Goal: Task Accomplishment & Management: Manage account settings

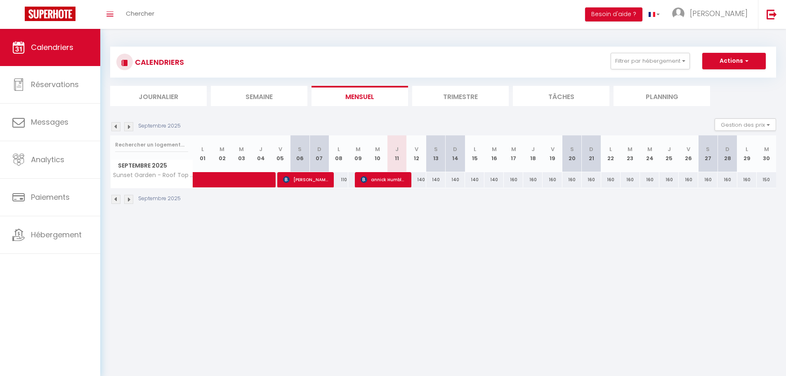
click at [426, 182] on div "140" at bounding box center [435, 179] width 19 height 15
type input "140"
type input "[PERSON_NAME] 13 Septembre 2025"
type input "Dim 14 Septembre 2025"
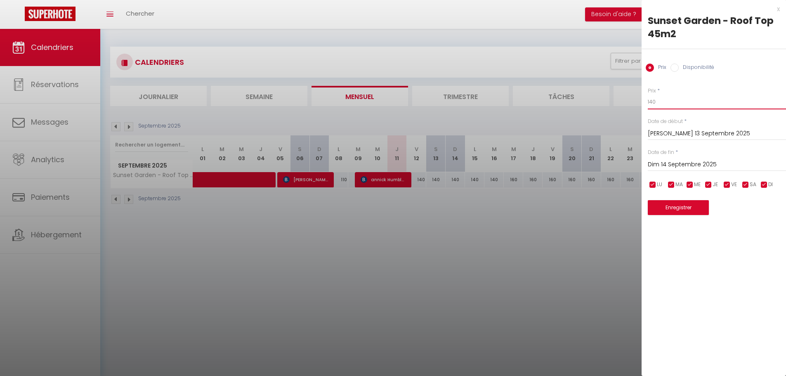
click at [679, 104] on input "140" at bounding box center [717, 101] width 138 height 15
click at [500, 272] on div at bounding box center [393, 188] width 786 height 376
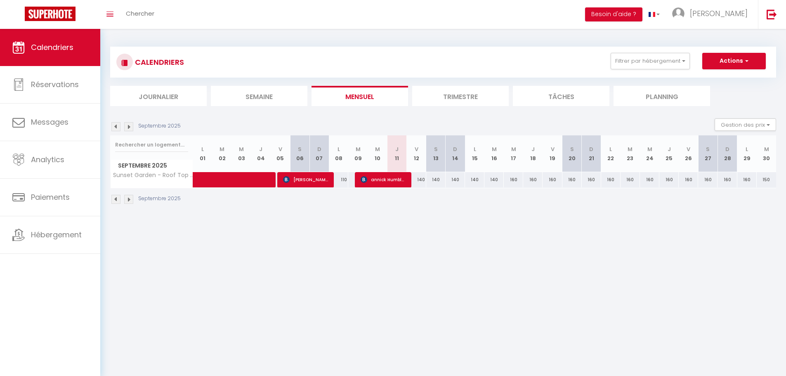
click at [418, 178] on div "140" at bounding box center [416, 179] width 19 height 15
type input "140"
type input "Ven 12 Septembre 2025"
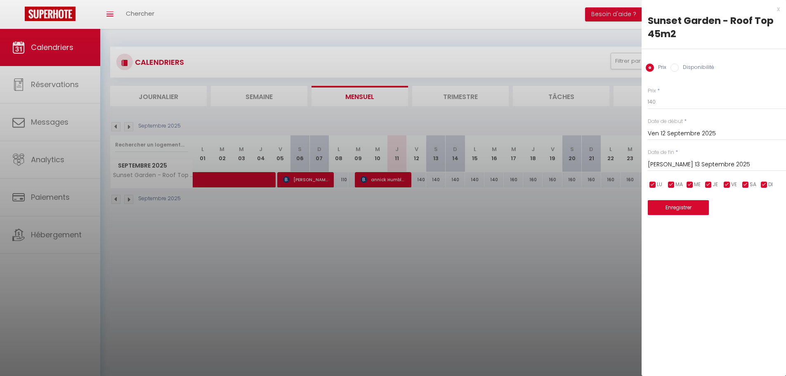
click at [698, 162] on input "[PERSON_NAME] 13 Septembre 2025" at bounding box center [717, 164] width 138 height 11
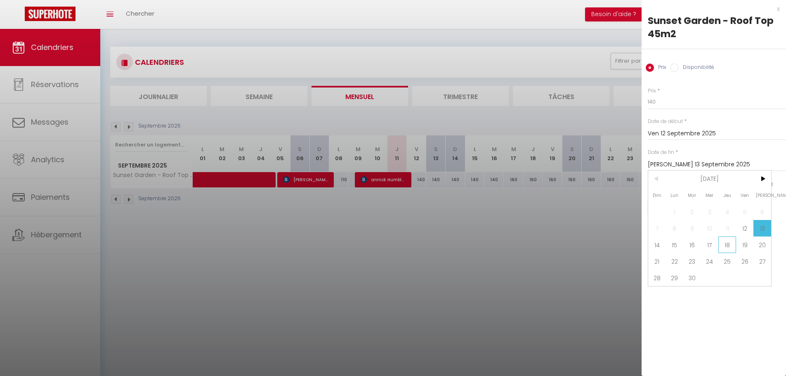
click at [720, 247] on span "18" at bounding box center [727, 244] width 18 height 17
type input "Jeu 18 Septembre 2025"
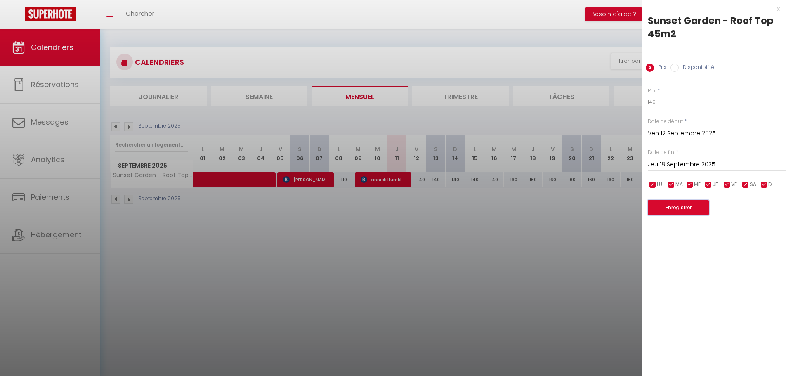
click at [692, 207] on button "Enregistrer" at bounding box center [678, 207] width 61 height 15
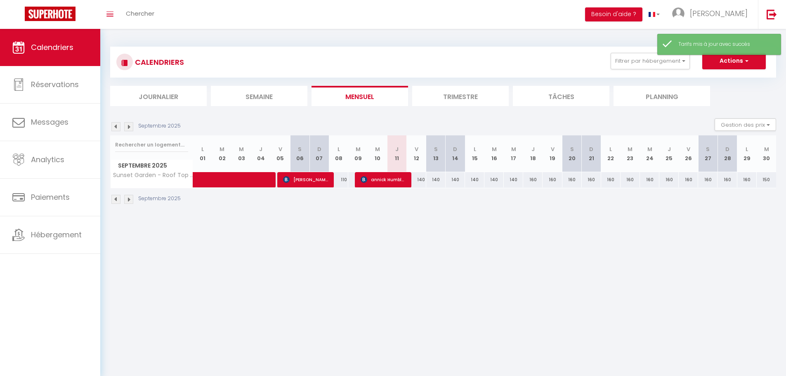
click at [424, 180] on div "140" at bounding box center [416, 179] width 19 height 15
type input "140"
type input "Ven 12 Septembre 2025"
type input "[PERSON_NAME] 13 Septembre 2025"
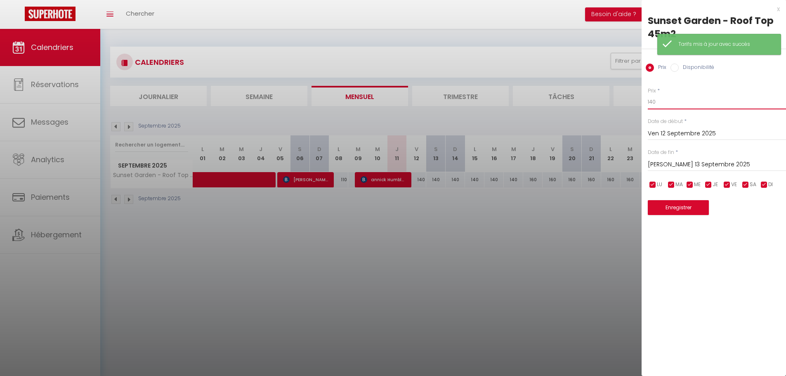
click at [674, 107] on input "140" at bounding box center [717, 101] width 138 height 15
type input "120"
click at [676, 160] on input "[PERSON_NAME] 13 Septembre 2025" at bounding box center [717, 164] width 138 height 11
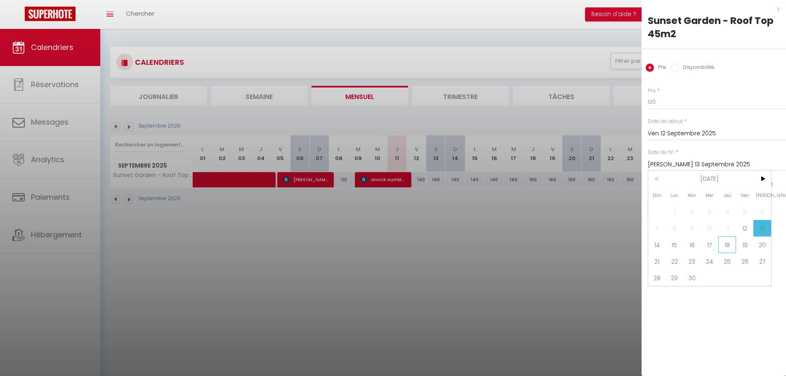
click at [719, 243] on span "18" at bounding box center [727, 244] width 18 height 17
type input "Jeu 18 Septembre 2025"
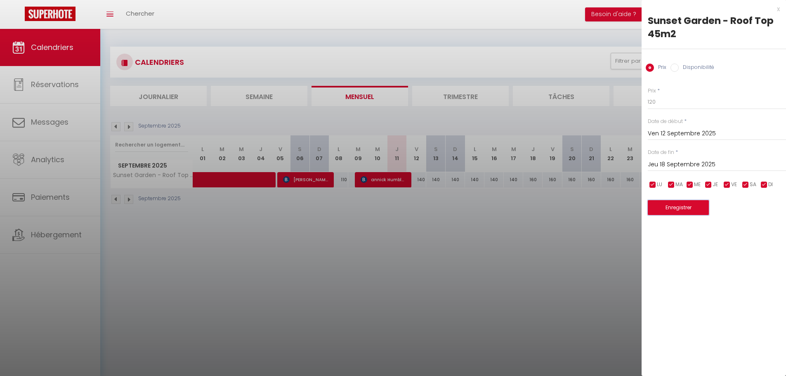
click at [689, 206] on button "Enregistrer" at bounding box center [678, 207] width 61 height 15
